Goal: Find specific page/section: Find specific page/section

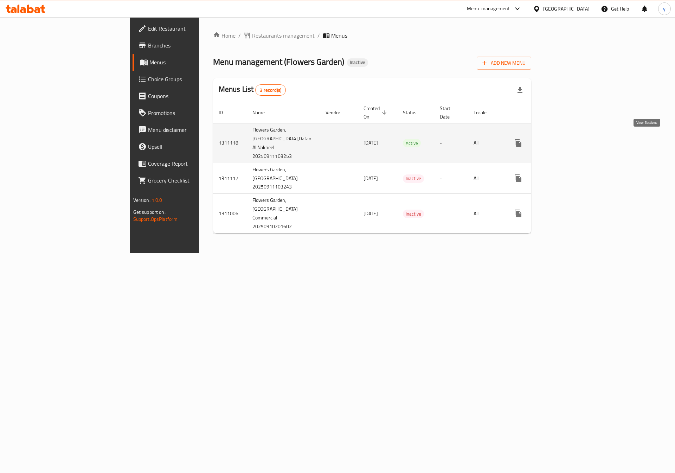
click at [573, 142] on icon "enhanced table" at bounding box center [569, 143] width 8 height 8
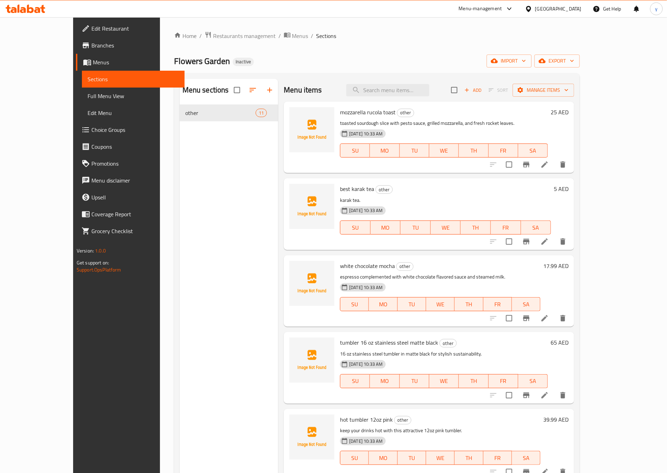
click at [93, 61] on span "Menus" at bounding box center [136, 62] width 86 height 8
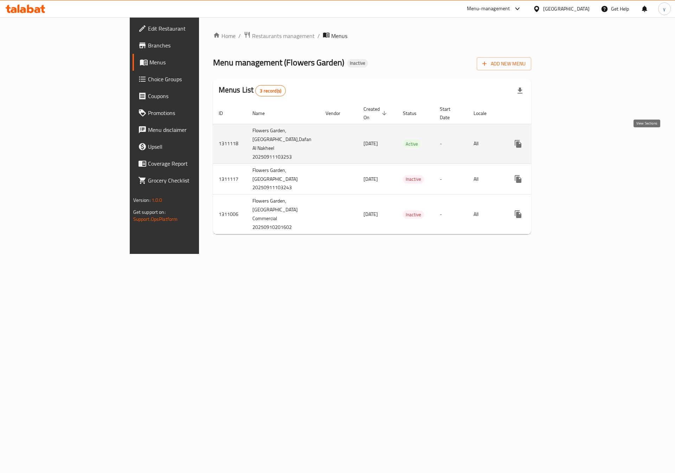
click at [573, 140] on icon "enhanced table" at bounding box center [569, 144] width 8 height 8
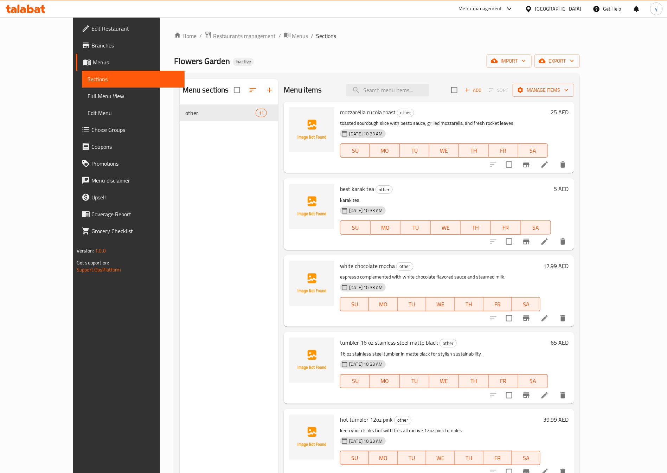
drag, startPoint x: 66, startPoint y: 99, endPoint x: 116, endPoint y: 155, distance: 75.0
click at [88, 98] on span "Full Menu View" at bounding box center [133, 96] width 91 height 8
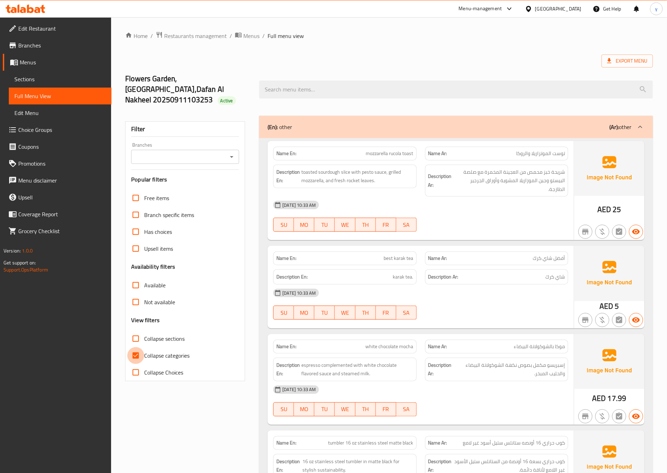
click at [139, 347] on input "Collapse categories" at bounding box center [135, 355] width 17 height 17
checkbox input "false"
click at [249, 37] on span "Menus" at bounding box center [251, 36] width 16 height 8
